Goal: Task Accomplishment & Management: Use online tool/utility

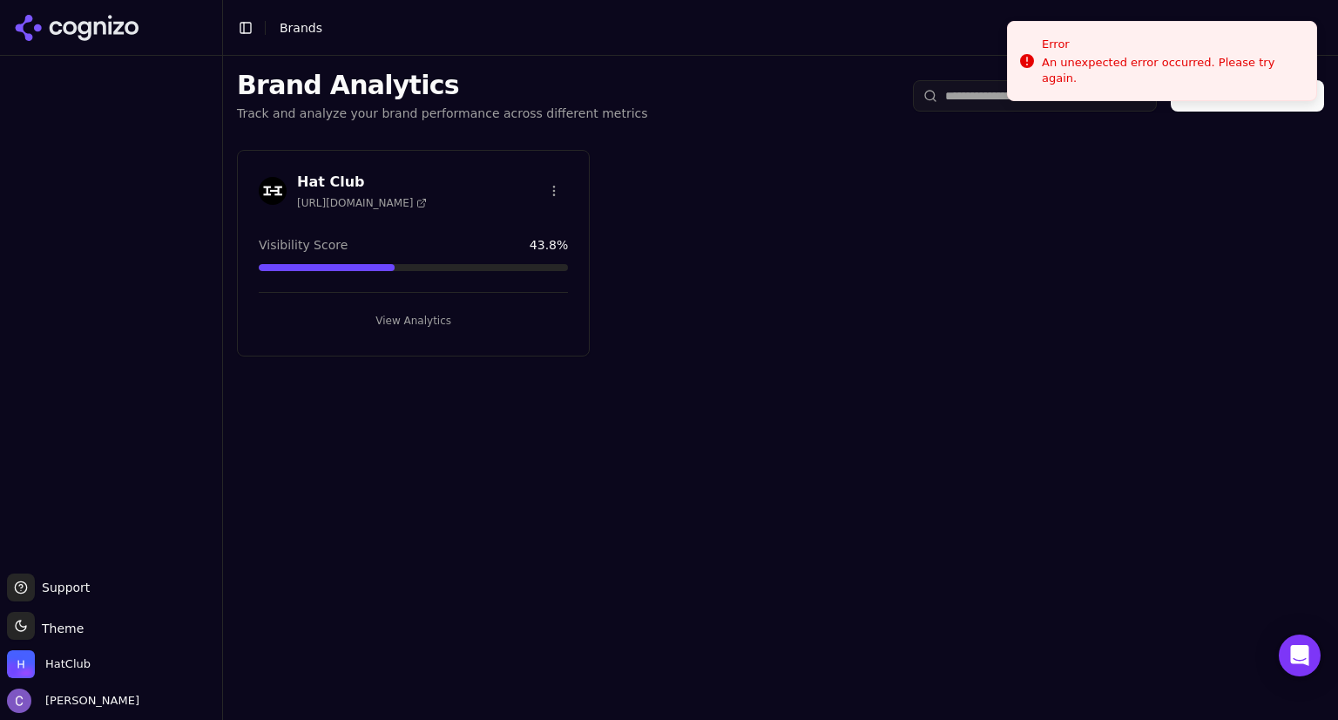
click at [450, 323] on button "View Analytics" at bounding box center [413, 321] width 309 height 28
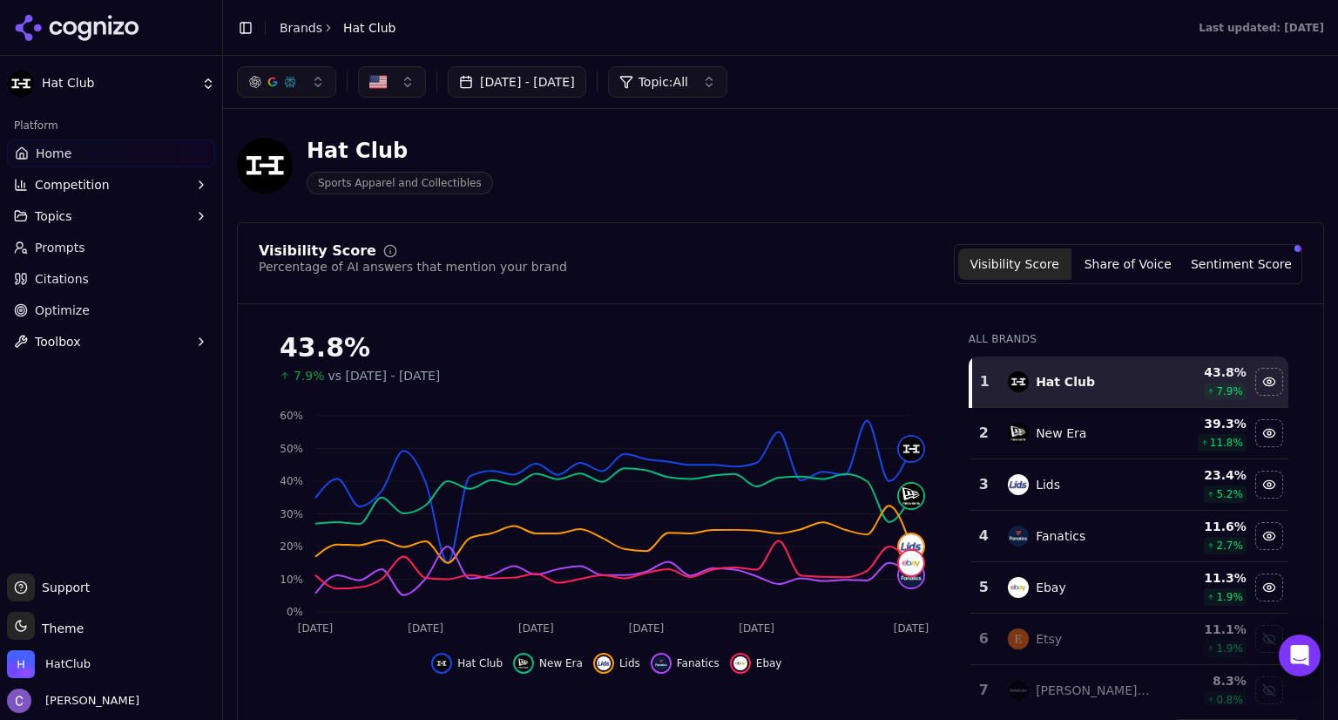
click at [82, 245] on link "Prompts" at bounding box center [111, 247] width 208 height 28
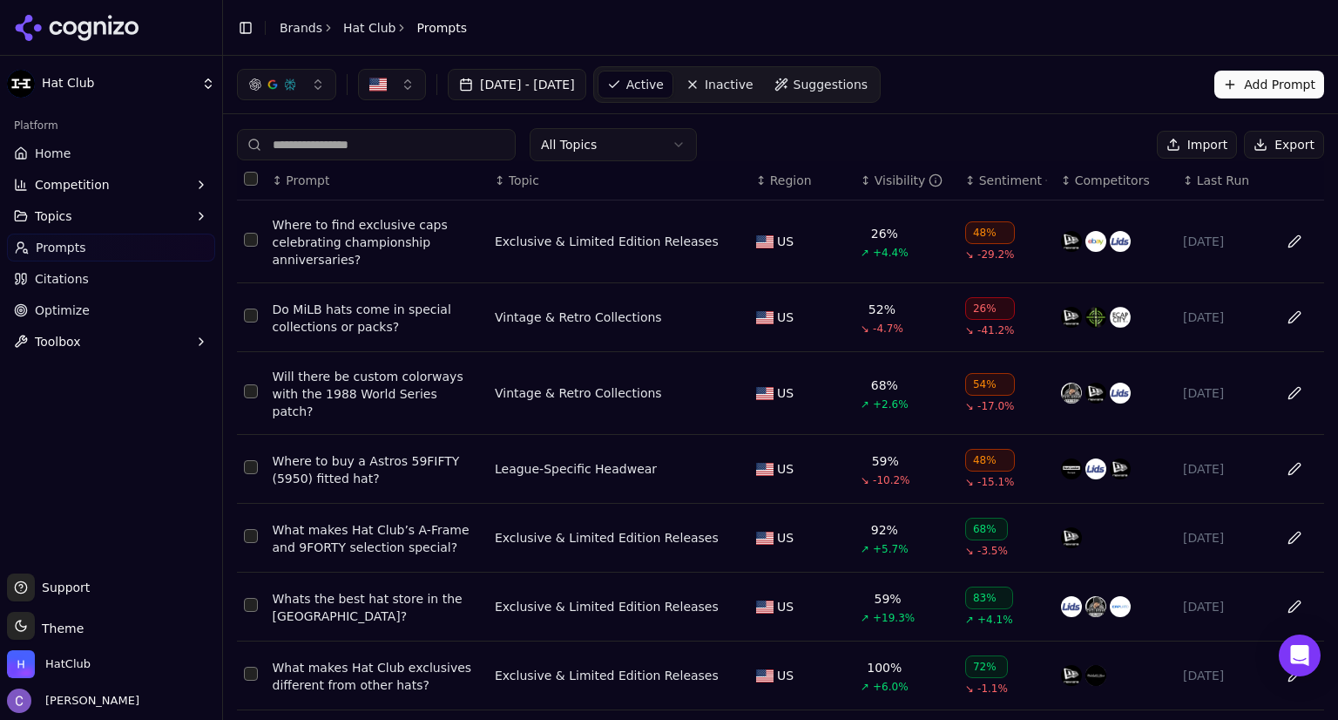
click at [861, 190] on th "↕ Visibility" at bounding box center [906, 180] width 105 height 39
click at [861, 183] on div "↕ Visibility" at bounding box center [906, 180] width 91 height 17
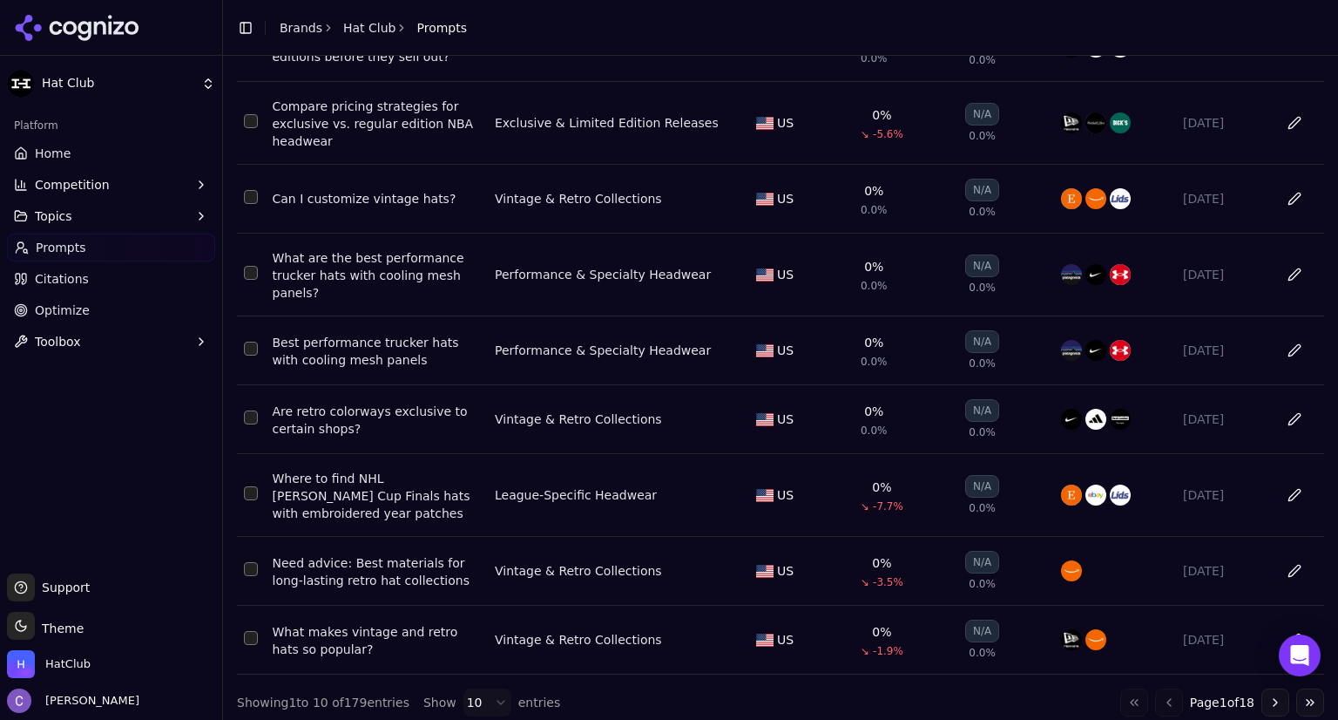
scroll to position [281, 0]
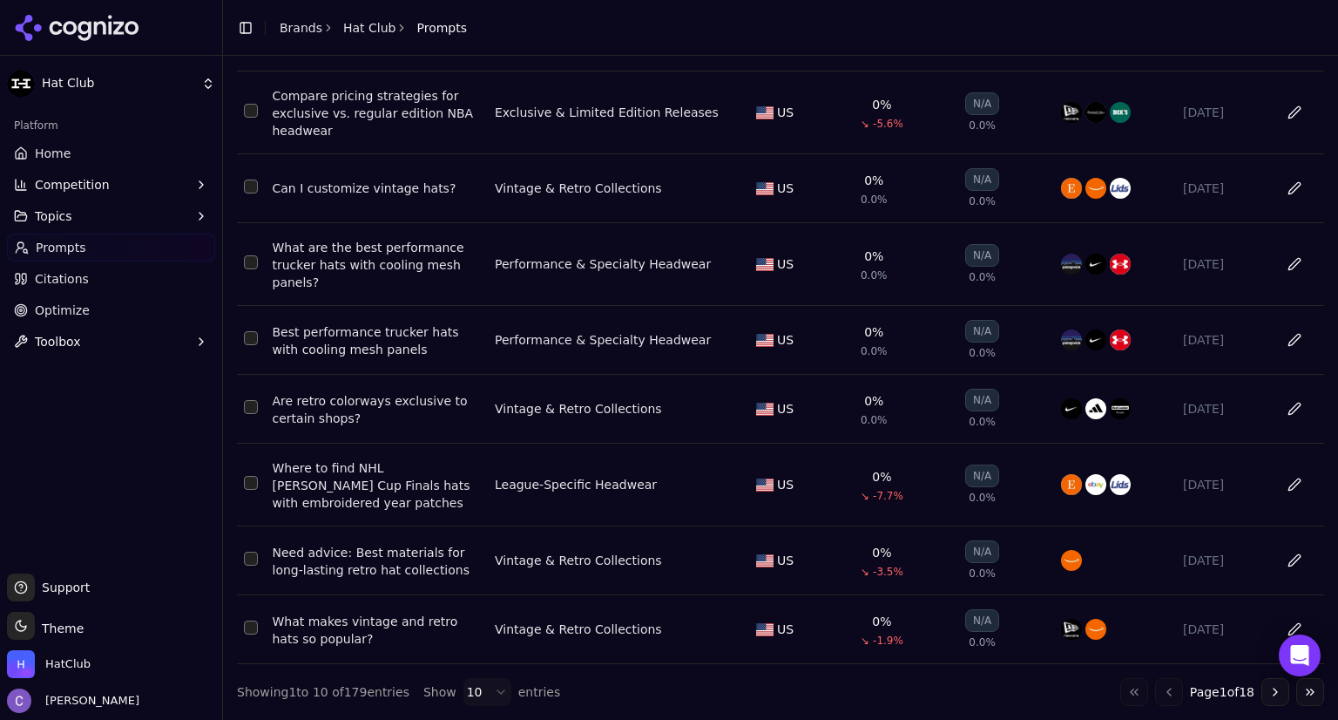
click at [1261, 694] on button "Go to next page" at bounding box center [1275, 692] width 28 height 28
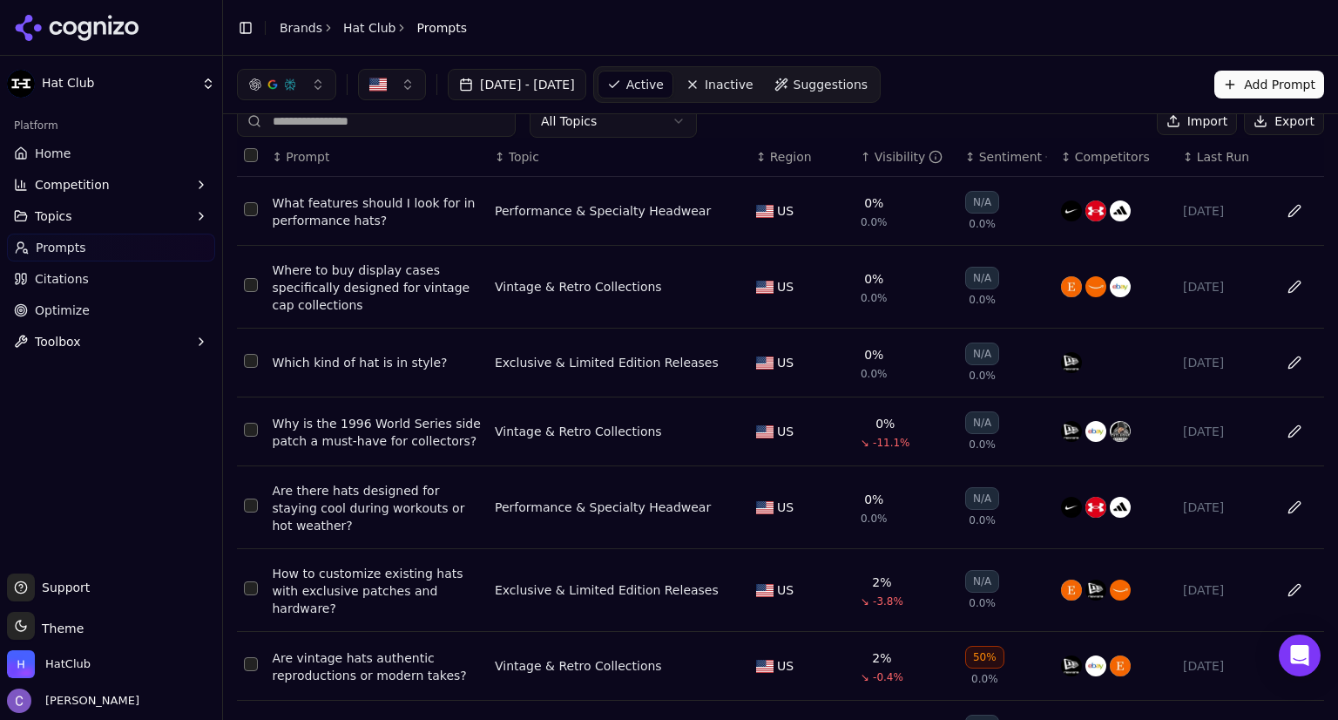
scroll to position [20, 0]
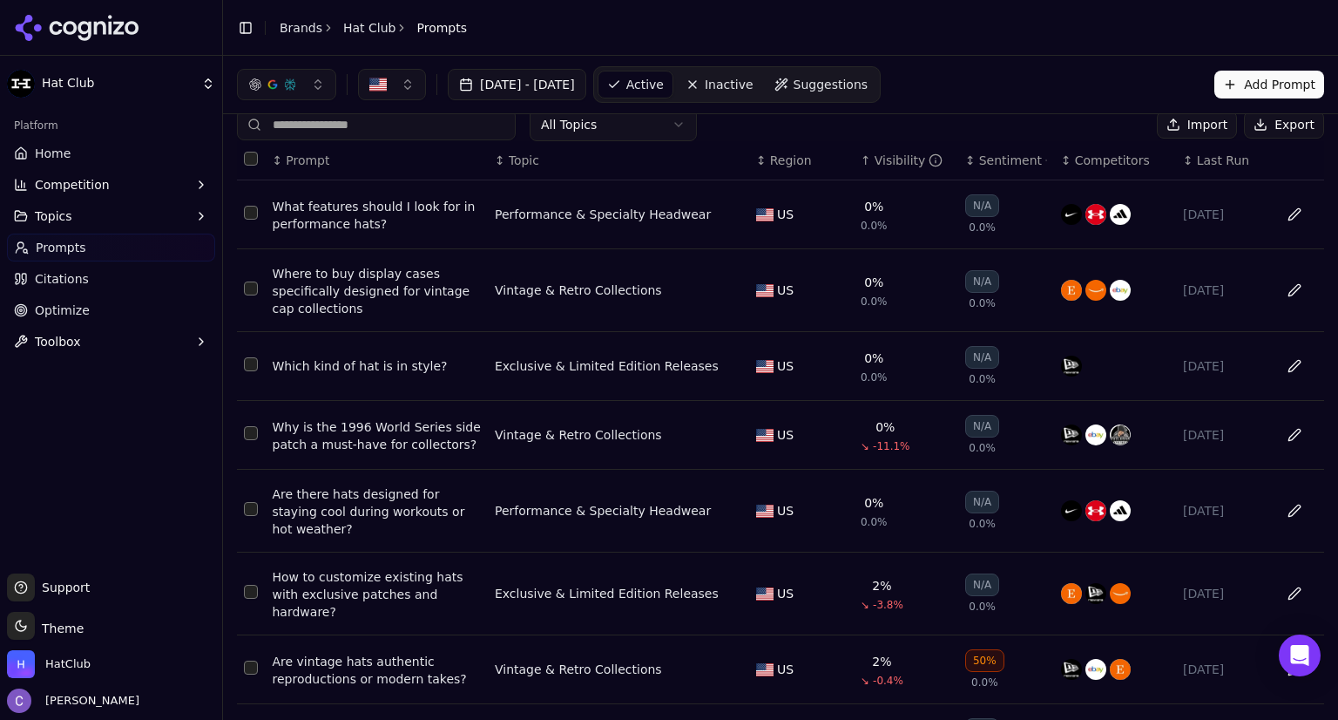
click at [141, 153] on link "Home" at bounding box center [111, 153] width 208 height 28
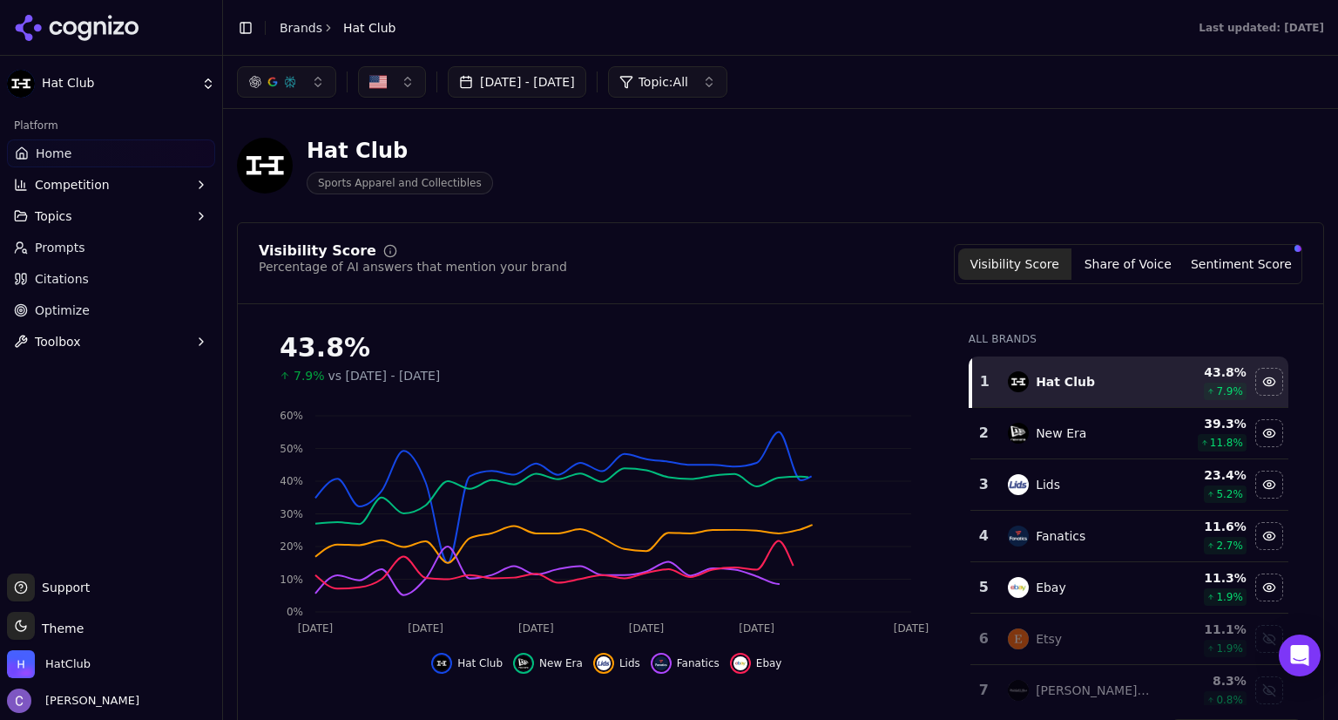
click at [316, 94] on button "button" at bounding box center [286, 81] width 99 height 31
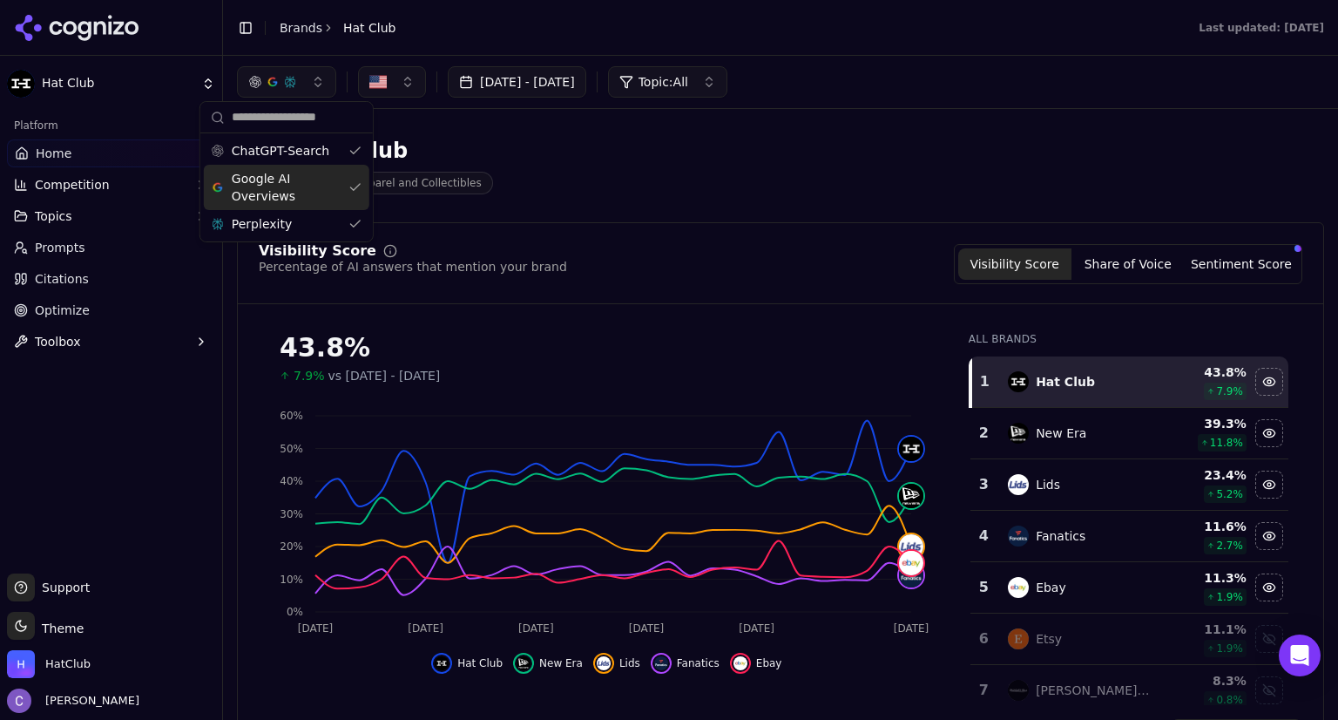
click at [345, 179] on div "Google AI Overviews" at bounding box center [287, 187] width 166 height 45
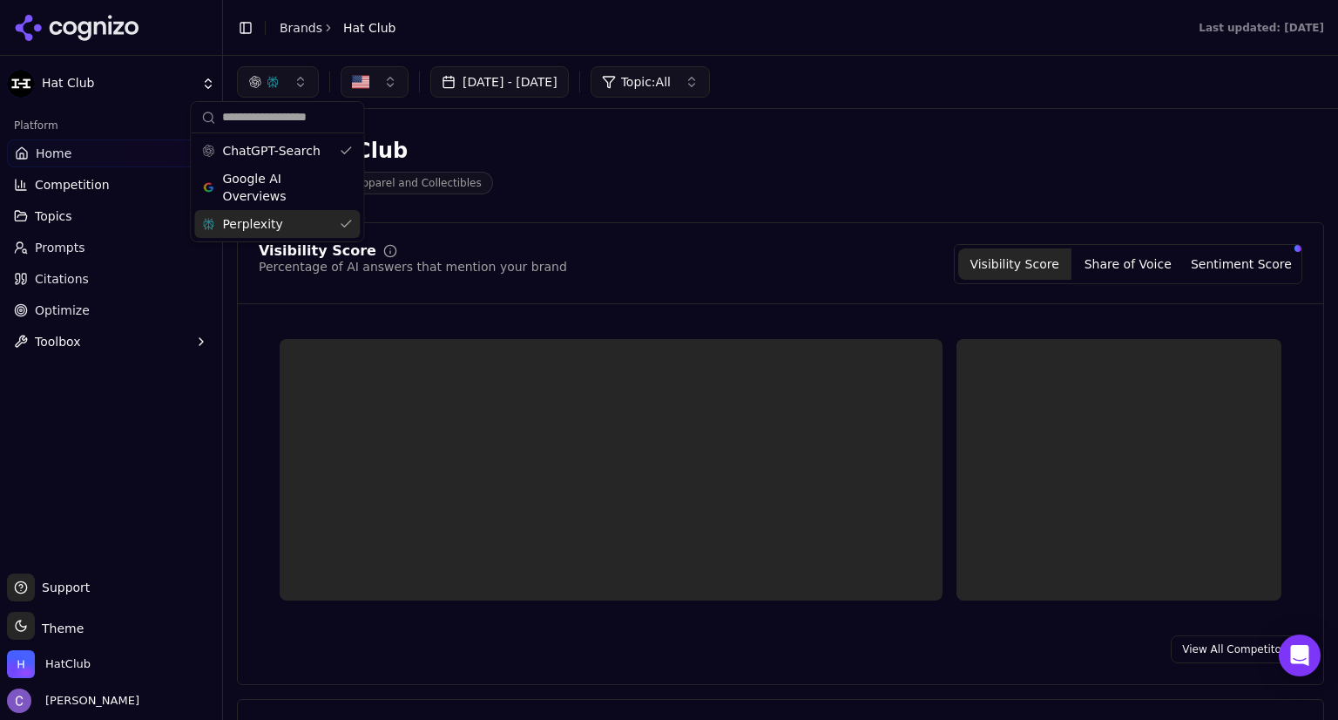
click at [347, 218] on div "Perplexity" at bounding box center [277, 224] width 166 height 28
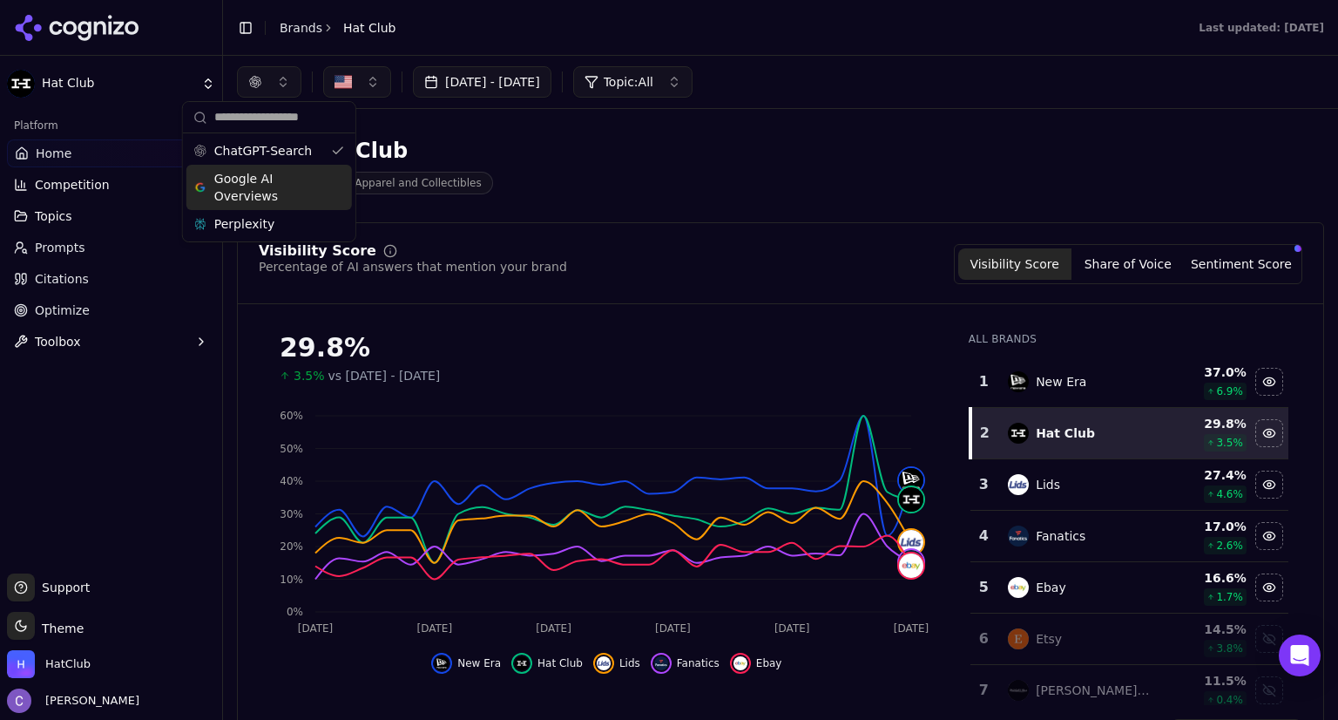
click at [342, 188] on div "Google AI Overviews" at bounding box center [269, 187] width 166 height 45
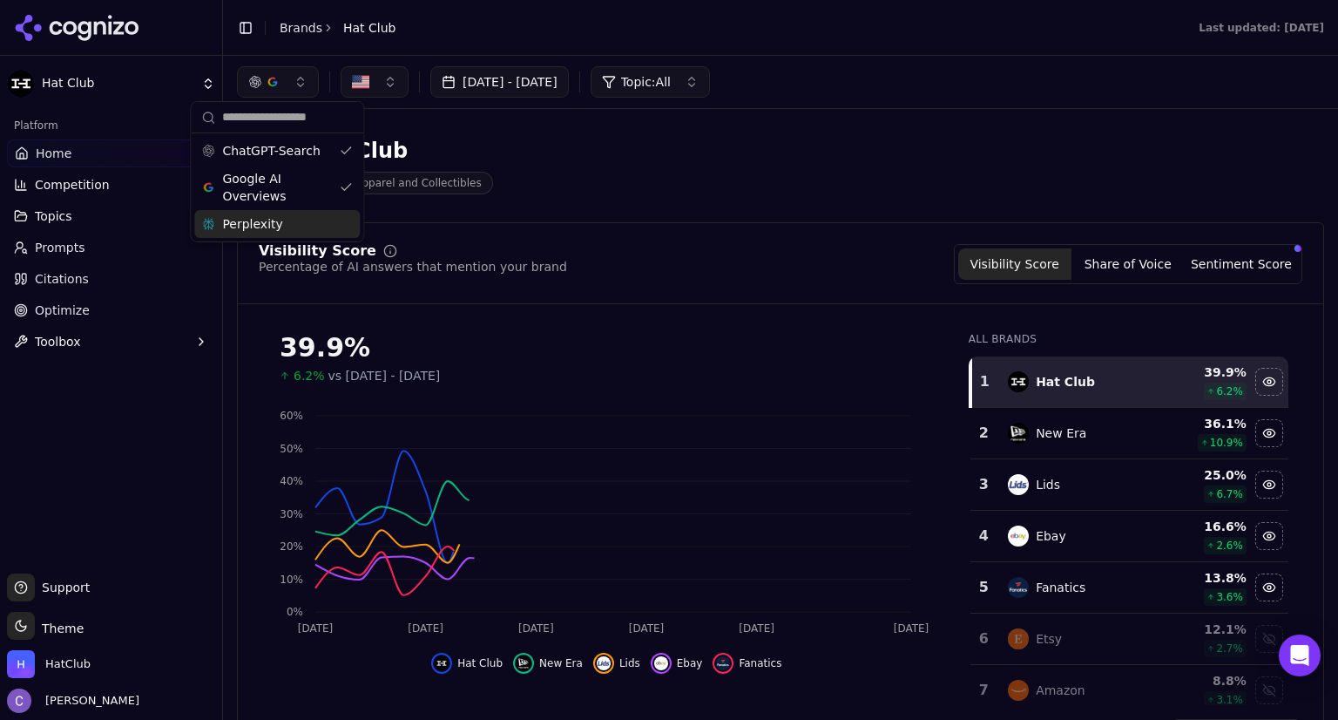
click at [338, 224] on div "Perplexity" at bounding box center [277, 224] width 166 height 28
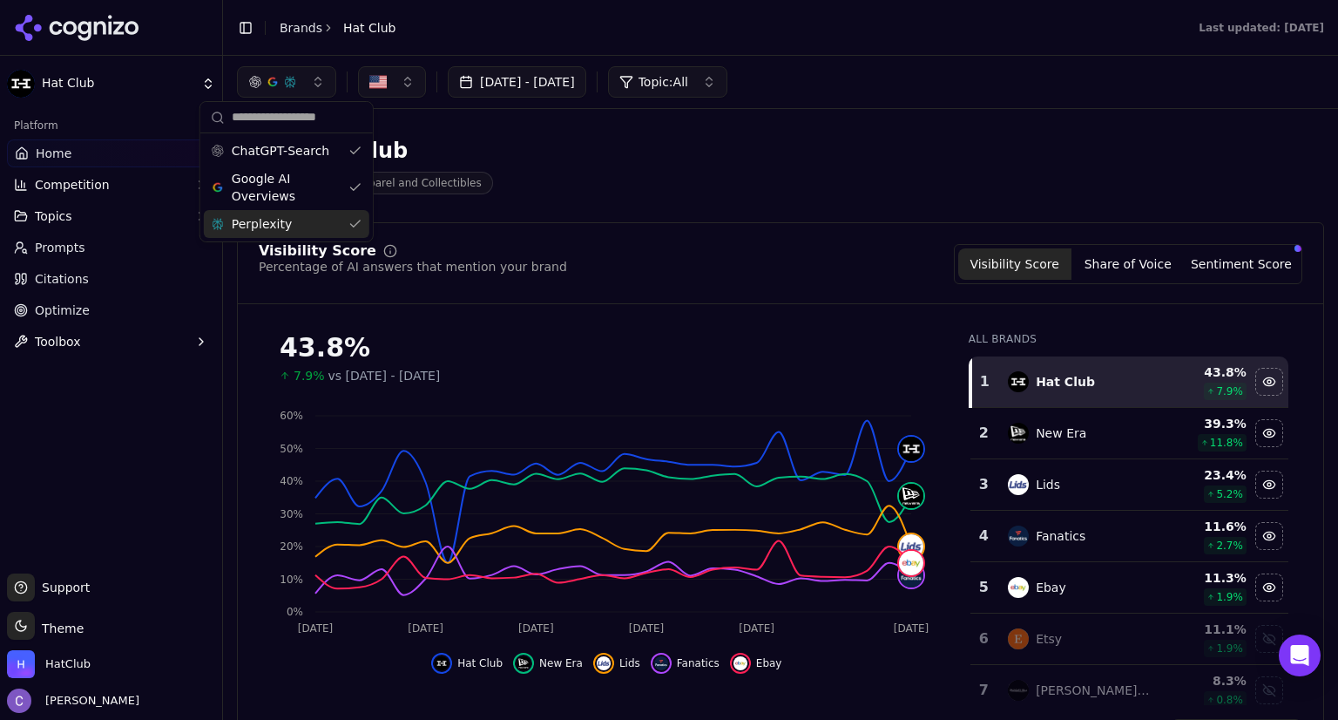
click at [675, 186] on div "Hat Club Sports Apparel and Collectibles" at bounding box center [627, 165] width 781 height 57
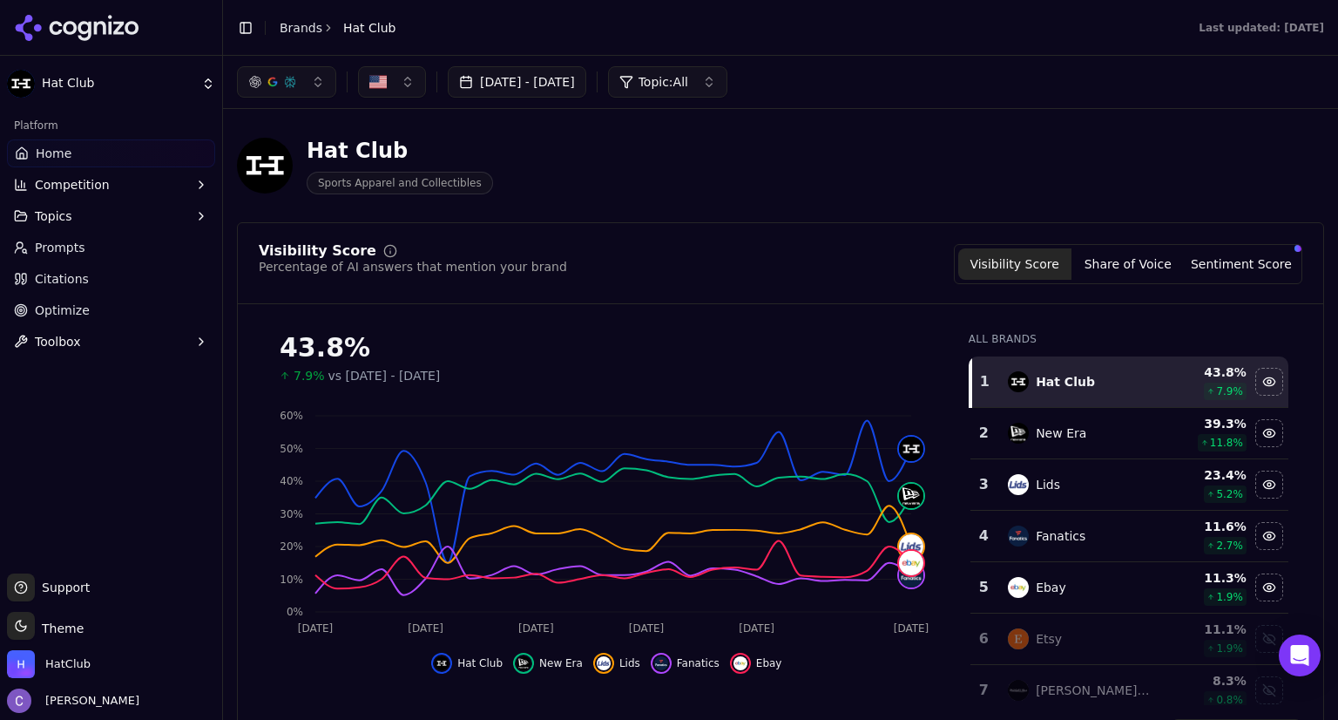
click at [97, 142] on link "Home" at bounding box center [111, 153] width 208 height 28
